Goal: Task Accomplishment & Management: Complete application form

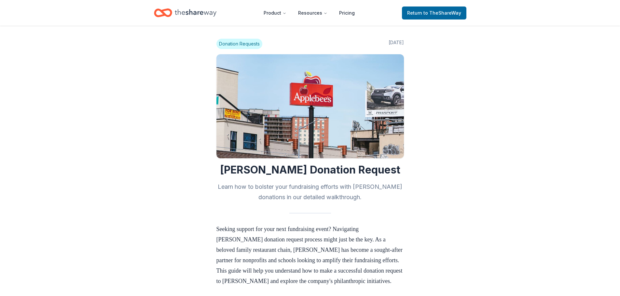
click at [247, 44] on span "Donation Requests" at bounding box center [239, 44] width 46 height 10
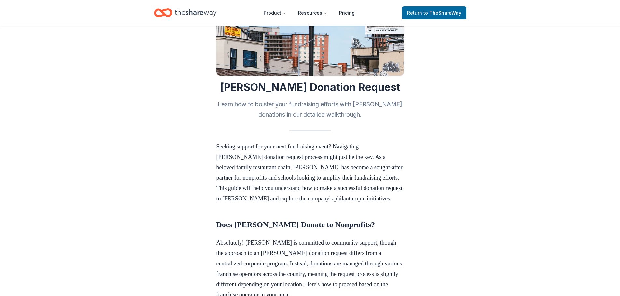
scroll to position [98, 0]
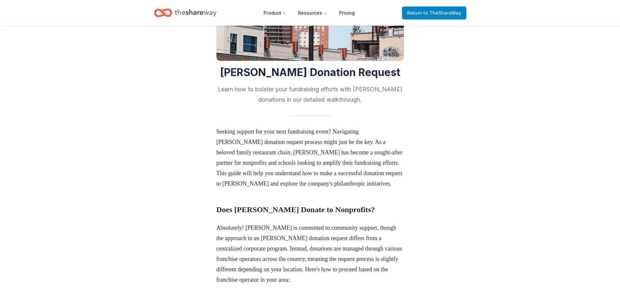
click at [446, 15] on span "to TheShareWay" at bounding box center [442, 13] width 38 height 6
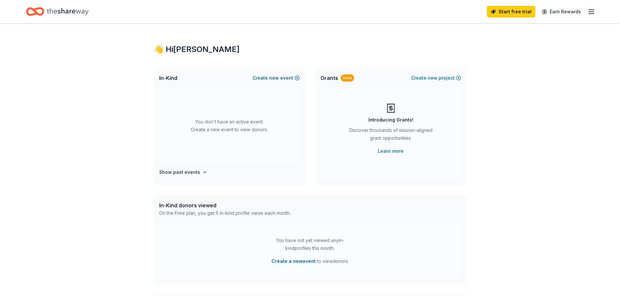
click at [296, 78] on button "Create new event" at bounding box center [275, 78] width 47 height 8
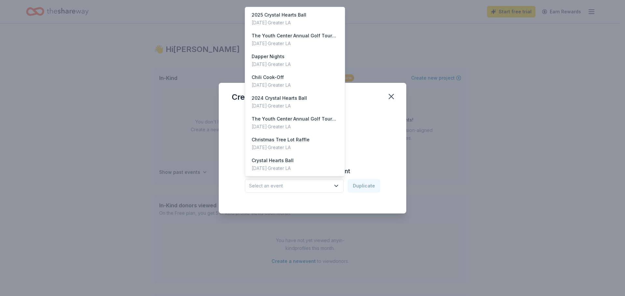
click at [304, 183] on span "Select an event" at bounding box center [289, 186] width 81 height 8
click at [307, 143] on div "Christmas Tree Lot Raffle" at bounding box center [281, 140] width 58 height 8
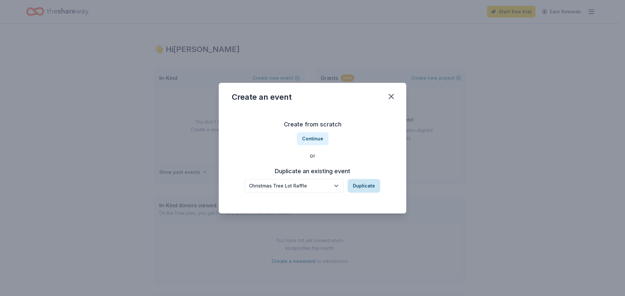
click at [369, 189] on button "Duplicate" at bounding box center [363, 186] width 33 height 14
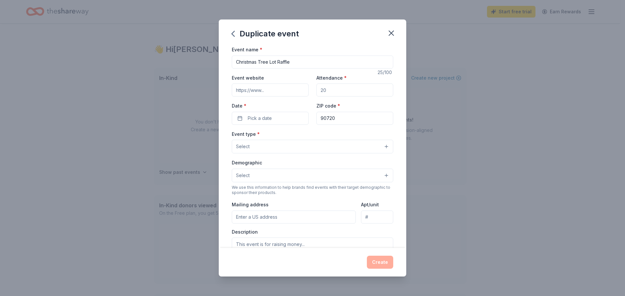
click at [276, 85] on input "Event website" at bounding box center [270, 90] width 77 height 13
paste input "https://my.donationmatch.com/matches/create?event=annual-christmas-tree-lot&don…"
click at [355, 90] on input "Attendance *" at bounding box center [354, 90] width 77 height 13
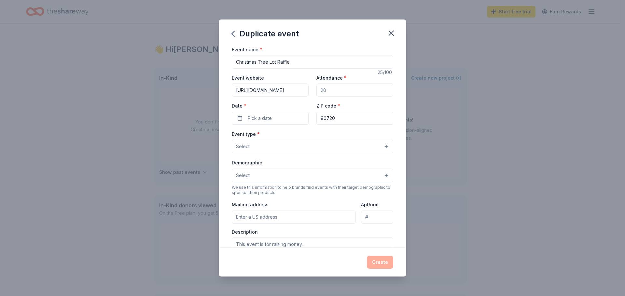
click at [287, 90] on input "https://my.donationmatch.com/matches/create?event=annual-christmas-tree-lot&don…" at bounding box center [270, 90] width 77 height 13
click at [288, 88] on input "https://my.donationmatch.com/matches/create?event=annual-christmas-tree-lot&don…" at bounding box center [270, 90] width 77 height 13
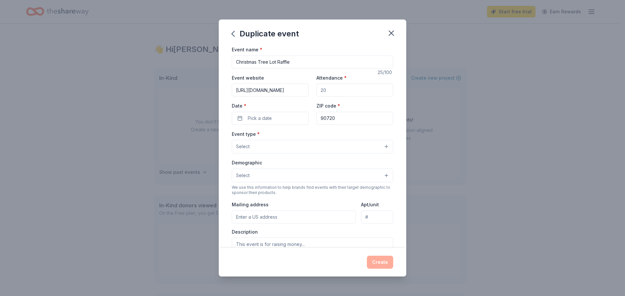
click at [286, 90] on input "https://my.donationmatch.com/matches/create?event=annual-christmas-tree-lot&don…" at bounding box center [270, 90] width 77 height 13
click at [278, 89] on input "https://my.donationmatch.com/matches/create?event=annual-christmas-tree-lot&don…" at bounding box center [270, 90] width 77 height 13
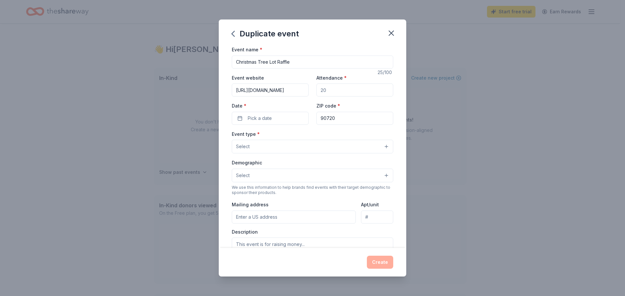
scroll to position [0, 0]
click at [287, 90] on input "https://my.donationmatch.com/matches/create?event=annual-christmas-tree-lot&don…" at bounding box center [270, 90] width 77 height 13
paste input "theyouthcenter.org/christmas-tree-lot/"
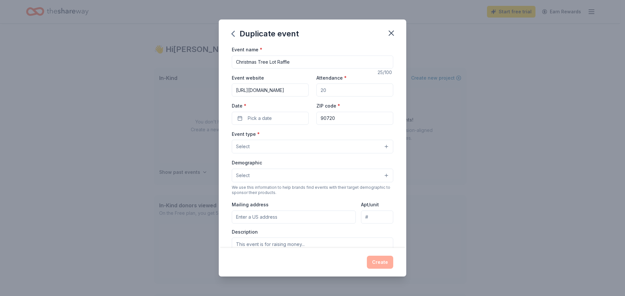
scroll to position [0, 33]
type input "https://theyouthcenter.org/christmas-tree-lot/"
drag, startPoint x: 329, startPoint y: 91, endPoint x: 316, endPoint y: 95, distance: 13.6
click at [316, 95] on input "Attendance *" at bounding box center [354, 90] width 77 height 13
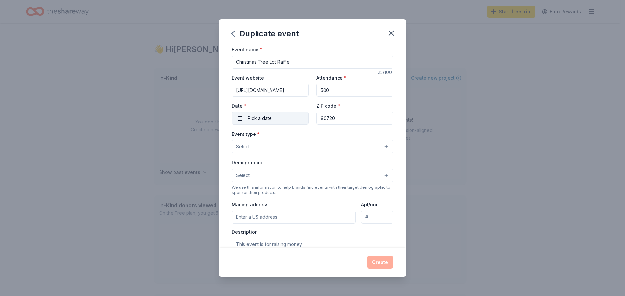
type input "500"
click at [290, 116] on button "Pick a date" at bounding box center [270, 118] width 77 height 13
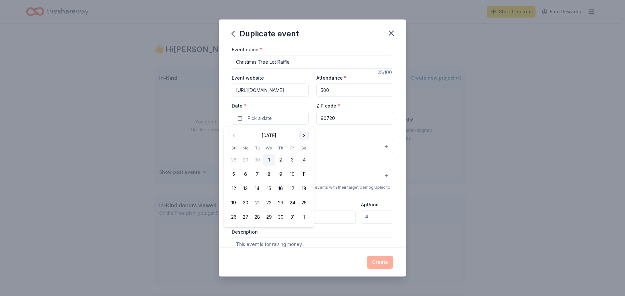
click at [302, 134] on button "Go to next month" at bounding box center [303, 135] width 9 height 9
click at [301, 215] on button "29" at bounding box center [304, 217] width 12 height 12
click at [337, 135] on div "Event type * Select" at bounding box center [312, 142] width 161 height 24
click at [281, 151] on button "Select" at bounding box center [312, 147] width 161 height 14
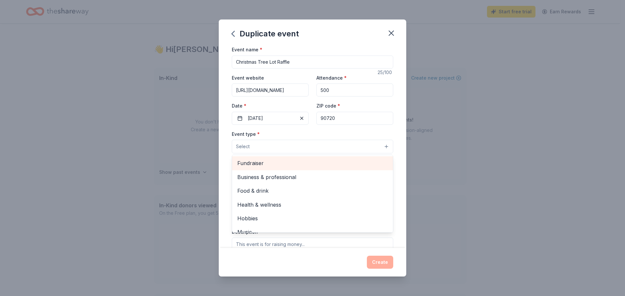
click at [293, 161] on span "Fundraiser" at bounding box center [312, 163] width 150 height 8
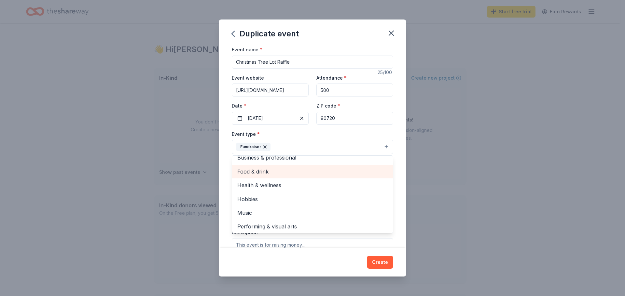
scroll to position [8, 0]
click at [305, 172] on span "Food & drink" at bounding box center [312, 170] width 150 height 8
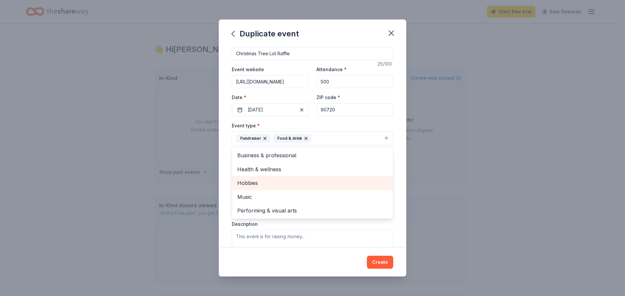
scroll to position [33, 0]
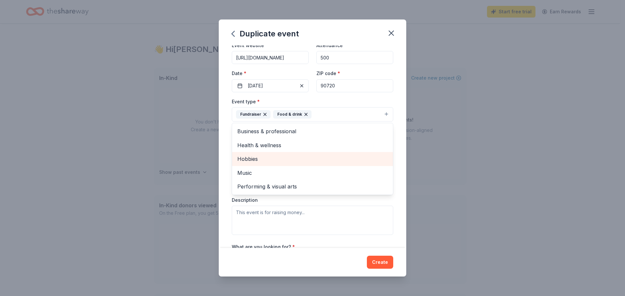
click at [307, 157] on span "Hobbies" at bounding box center [312, 159] width 150 height 8
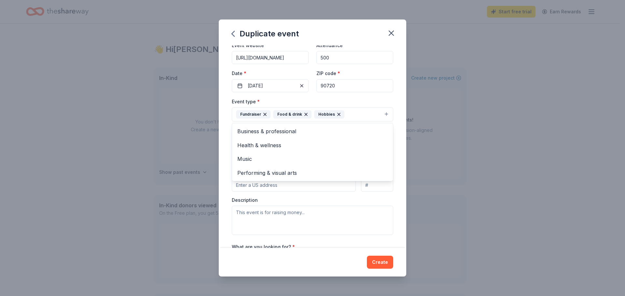
click at [462, 140] on div "Duplicate event Event name * Christmas Tree Lot Raffle 25 /100 Event website ht…" at bounding box center [312, 148] width 625 height 296
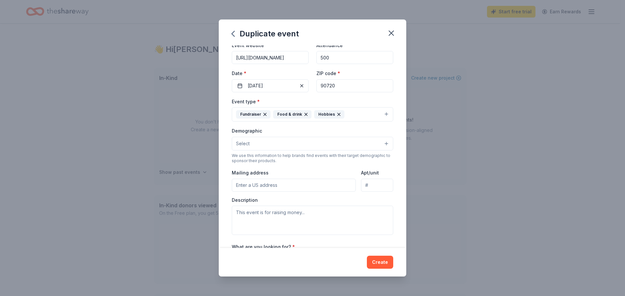
click at [269, 139] on button "Select" at bounding box center [312, 144] width 161 height 14
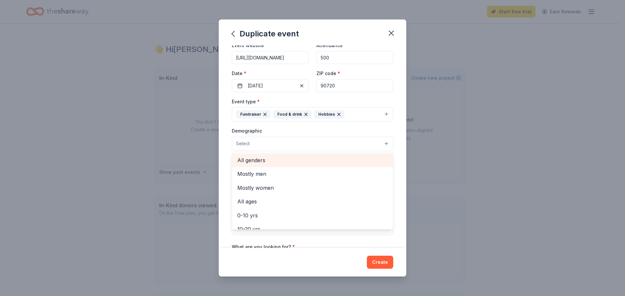
click at [288, 160] on span "All genders" at bounding box center [312, 160] width 150 height 8
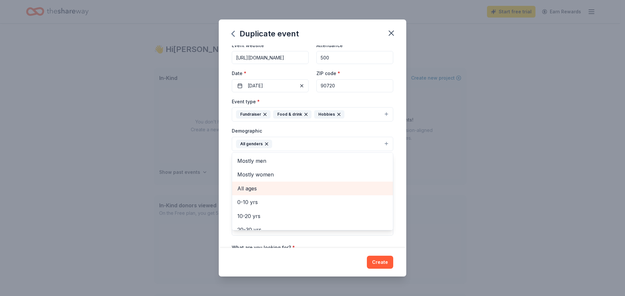
click at [281, 189] on span "All ages" at bounding box center [312, 188] width 150 height 8
click at [434, 175] on div "Duplicate event Event name * Christmas Tree Lot Raffle 25 /100 Event website ht…" at bounding box center [312, 148] width 625 height 296
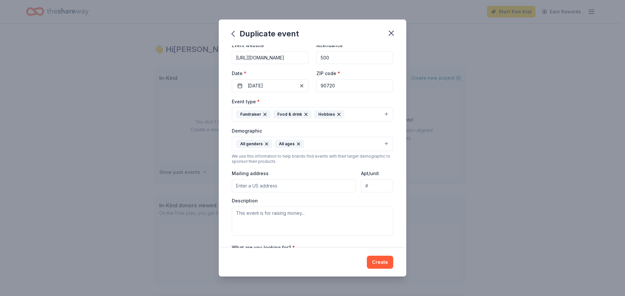
click at [280, 184] on input "Mailing address" at bounding box center [294, 186] width 124 height 13
type input "10761 Los Alamitos Blvd."
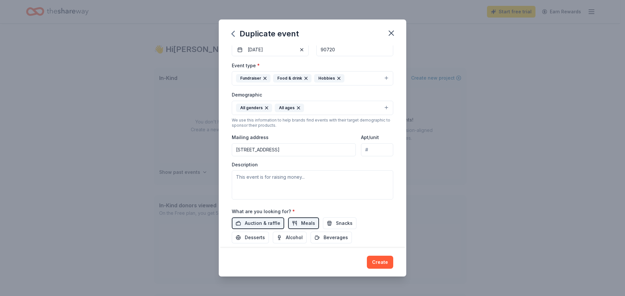
scroll to position [130, 0]
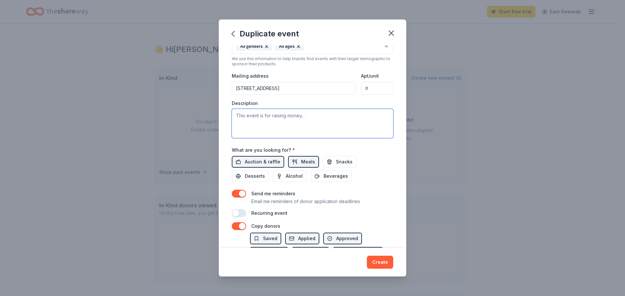
click at [280, 122] on textarea at bounding box center [312, 123] width 161 height 29
click at [297, 115] on textarea at bounding box center [312, 123] width 161 height 29
paste textarea "The Youth Center’s Annual Christmas Tree Lot is just around the corner, opening…"
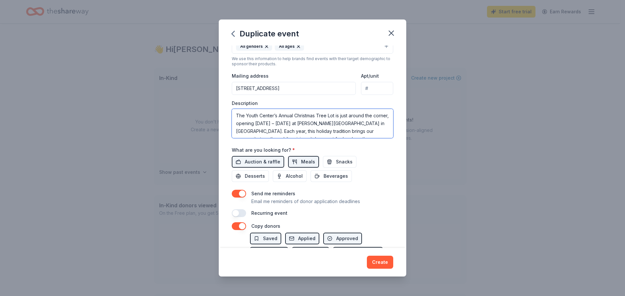
scroll to position [106, 0]
click at [237, 124] on textarea "The Youth Center’s Annual Christmas Tree Lot is just around the corner, opening…" at bounding box center [312, 123] width 161 height 29
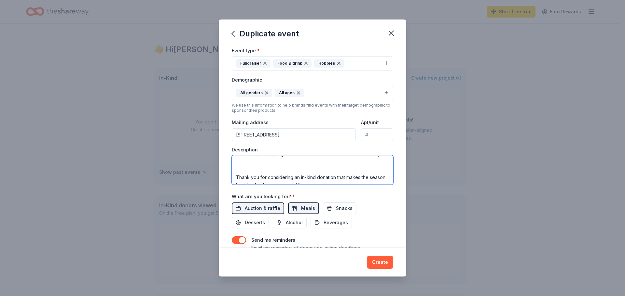
scroll to position [109, 0]
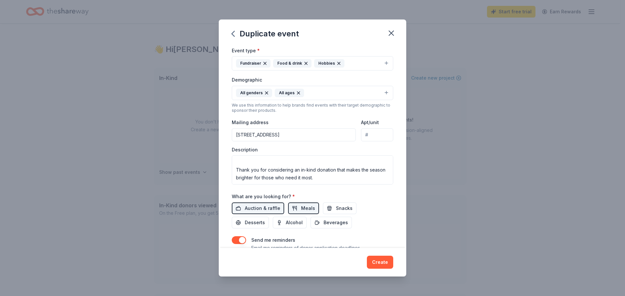
click at [244, 154] on div "Description The Youth Center’s Annual Christmas Tree Lot is just around the cor…" at bounding box center [312, 166] width 161 height 38
click at [237, 169] on textarea "The Youth Center’s Annual Christmas Tree Lot is just around the corner, opening…" at bounding box center [312, 170] width 161 height 29
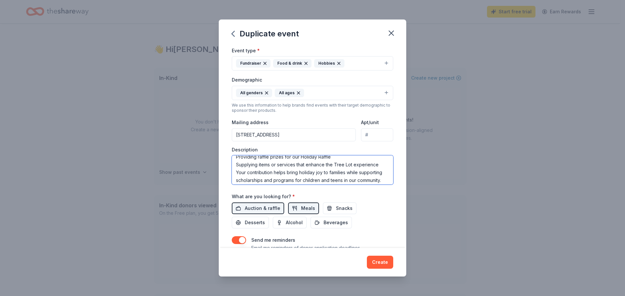
scroll to position [29, 0]
click at [237, 172] on textarea "The Youth Center’s Annual Christmas Tree Lot is just around the corner, opening…" at bounding box center [312, 170] width 161 height 29
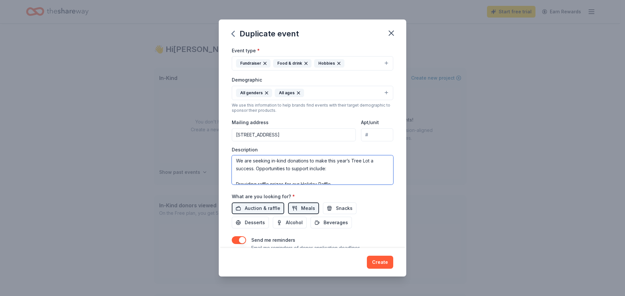
click at [235, 184] on textarea "The Youth Center’s Annual Christmas Tree Lot is just around the corner, opening…" at bounding box center [312, 170] width 161 height 29
click at [330, 164] on textarea "The Youth Center’s Annual Christmas Tree Lot is just around the corner, opening…" at bounding box center [312, 170] width 161 height 29
click at [380, 172] on textarea "The Youth Center’s Annual Christmas Tree Lot is just around the corner, opening…" at bounding box center [312, 170] width 161 height 29
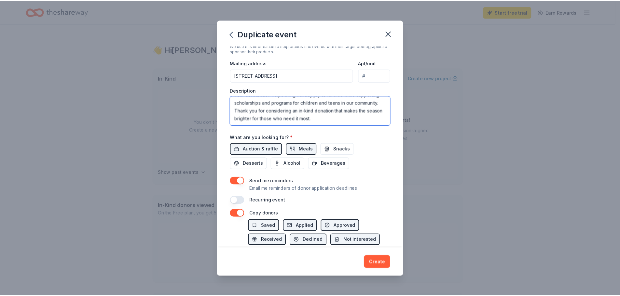
scroll to position [181, 0]
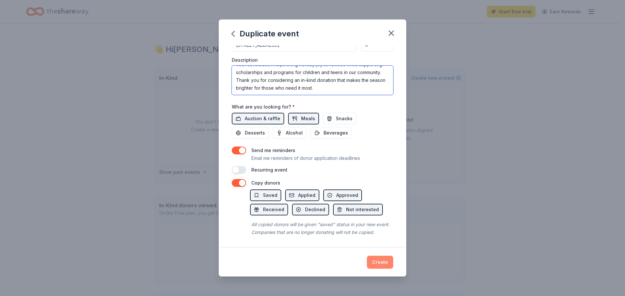
type textarea "The Youth Center’s Annual Christmas Tree Lot is just around the corner, opening…"
click at [383, 263] on button "Create" at bounding box center [380, 262] width 26 height 13
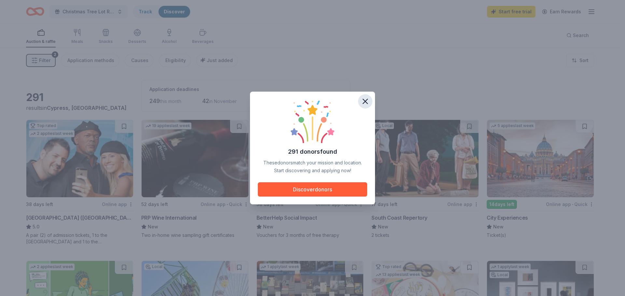
click at [364, 103] on icon "button" at bounding box center [364, 101] width 9 height 9
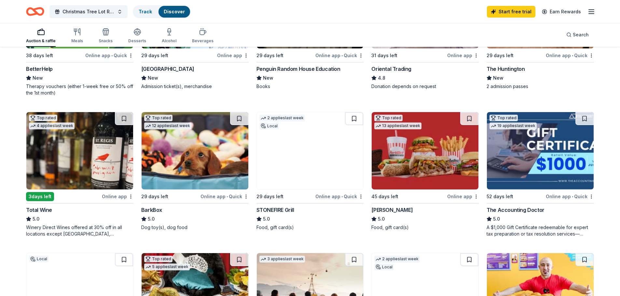
scroll to position [293, 0]
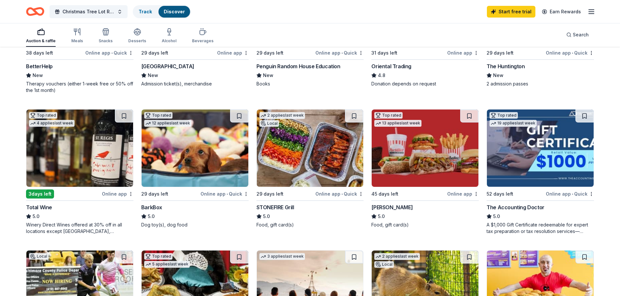
click at [294, 169] on img at bounding box center [310, 148] width 107 height 77
click at [75, 37] on div "Meals" at bounding box center [77, 36] width 12 height 16
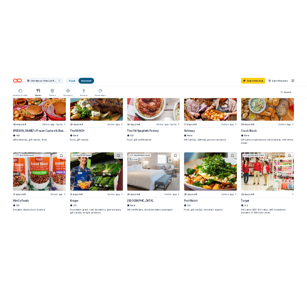
scroll to position [163, 0]
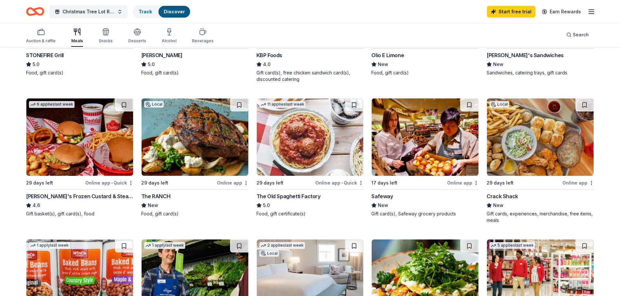
click at [328, 146] on img at bounding box center [310, 137] width 107 height 77
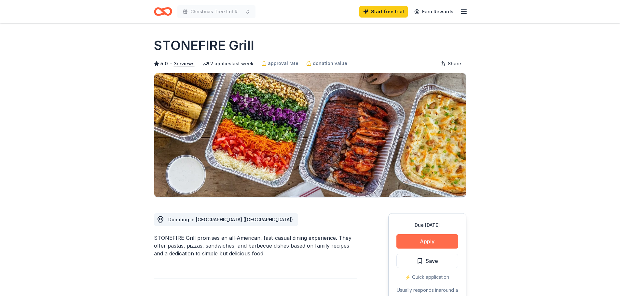
click at [448, 236] on button "Apply" at bounding box center [427, 242] width 62 height 14
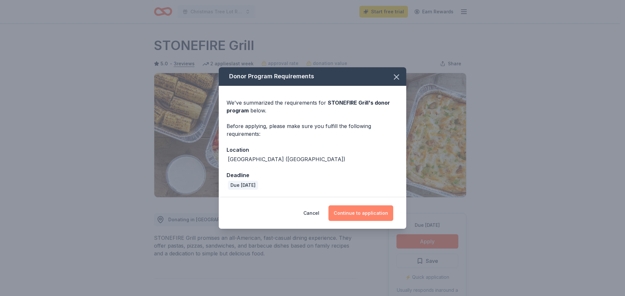
click at [389, 213] on button "Continue to application" at bounding box center [360, 214] width 65 height 16
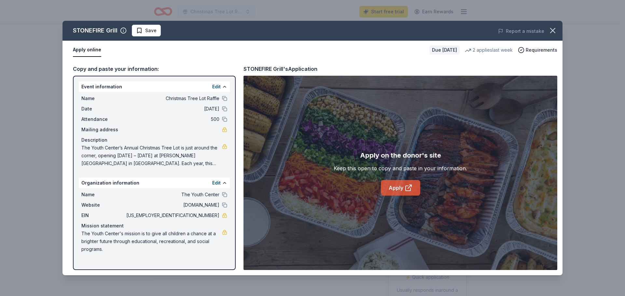
click at [392, 189] on link "Apply" at bounding box center [400, 188] width 39 height 16
click at [549, 31] on icon "button" at bounding box center [552, 30] width 9 height 9
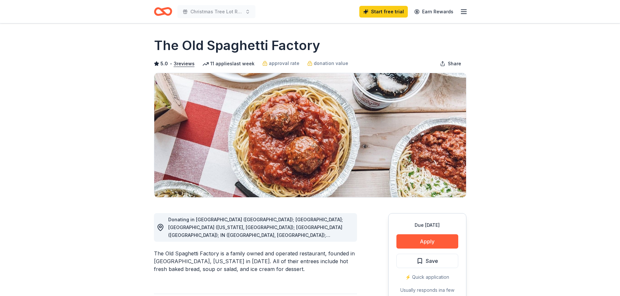
click at [197, 238] on div "Donating in AZ (Phoenix); CA; CO (Colorado, Westminster); HI (Honolulu); IN (Ca…" at bounding box center [260, 227] width 184 height 23
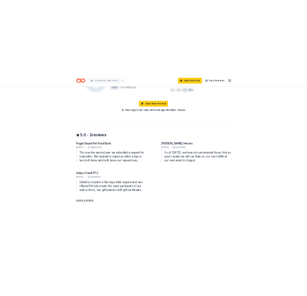
scroll to position [519, 0]
